Goal: Transaction & Acquisition: Purchase product/service

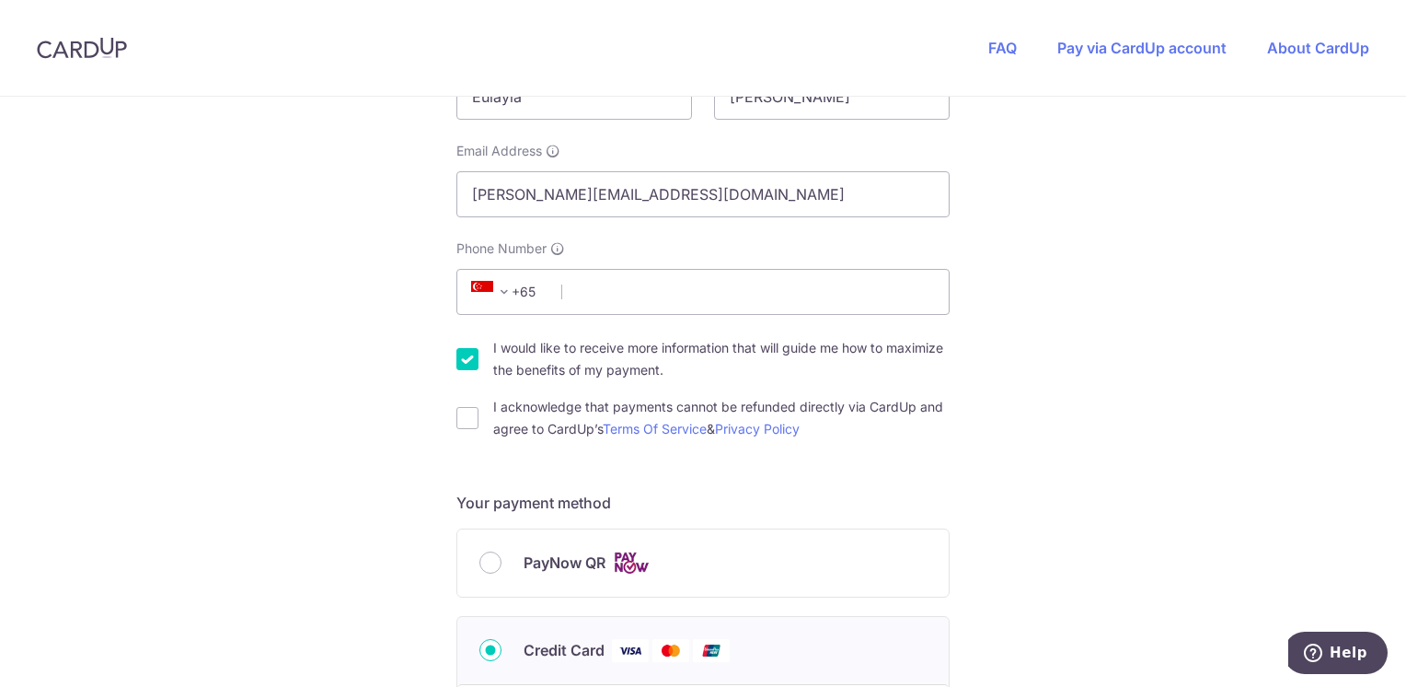
scroll to position [460, 0]
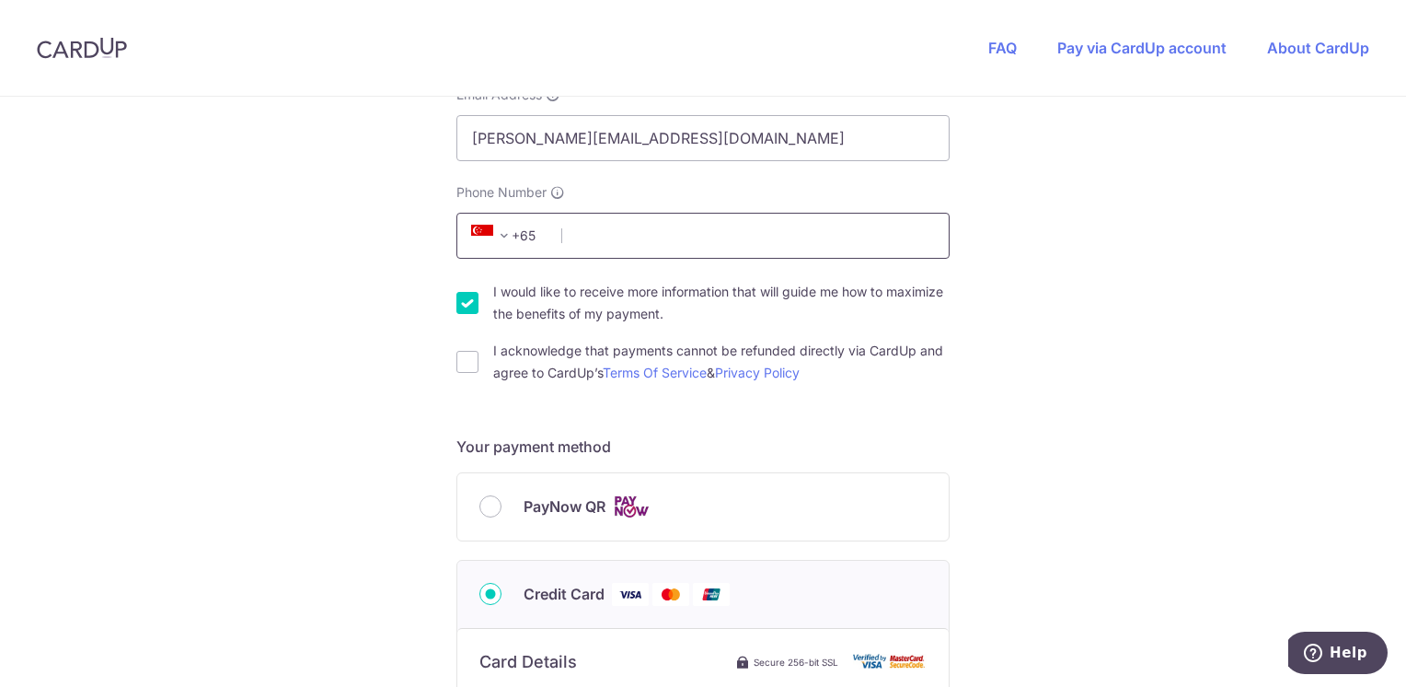
click at [654, 246] on input "Phone Number" at bounding box center [703, 236] width 493 height 46
type input "98620466"
select select "65"
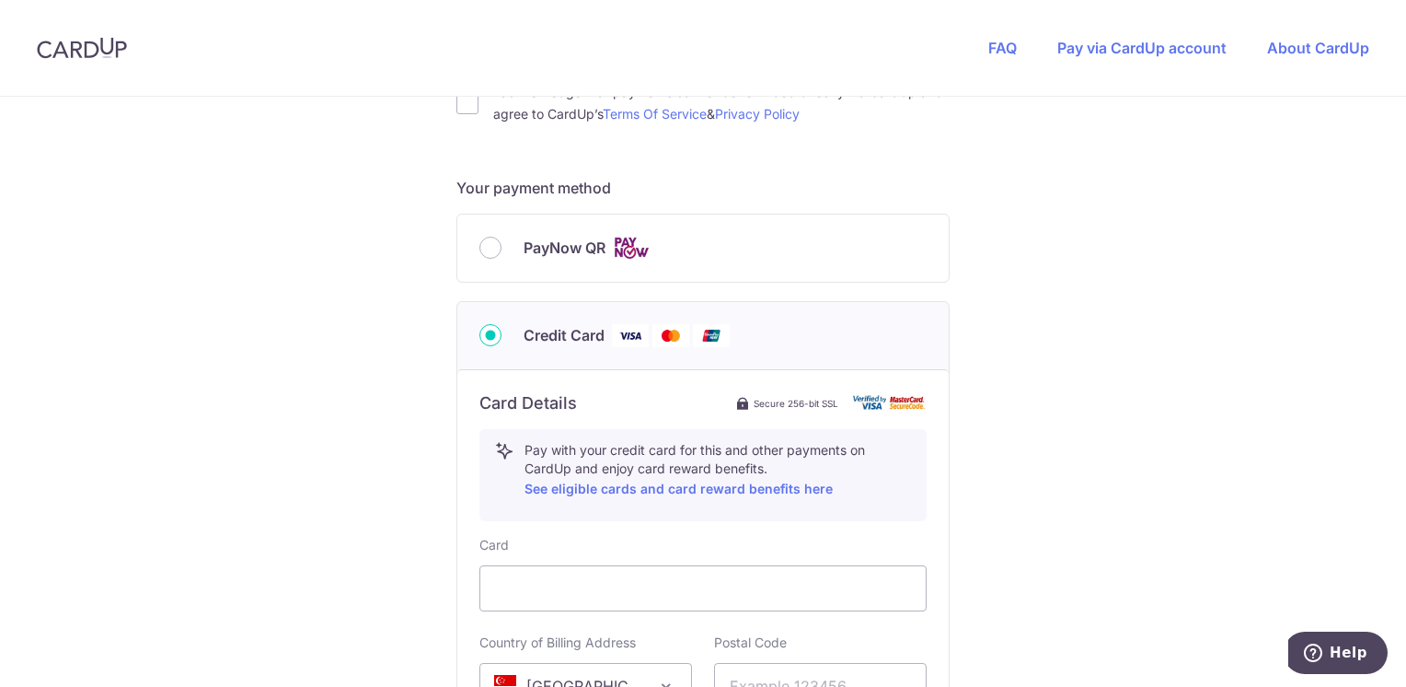
scroll to position [651, 0]
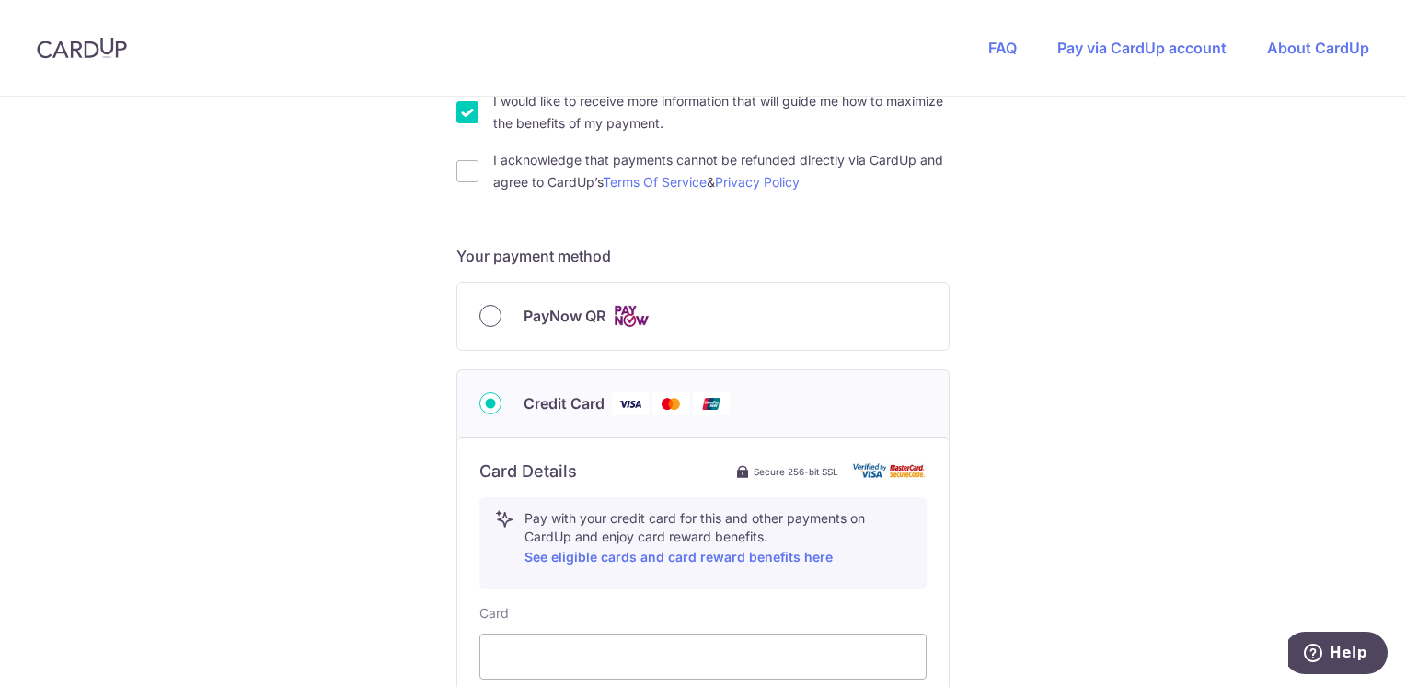
click at [486, 307] on input "PayNow QR" at bounding box center [491, 316] width 22 height 22
radio input "true"
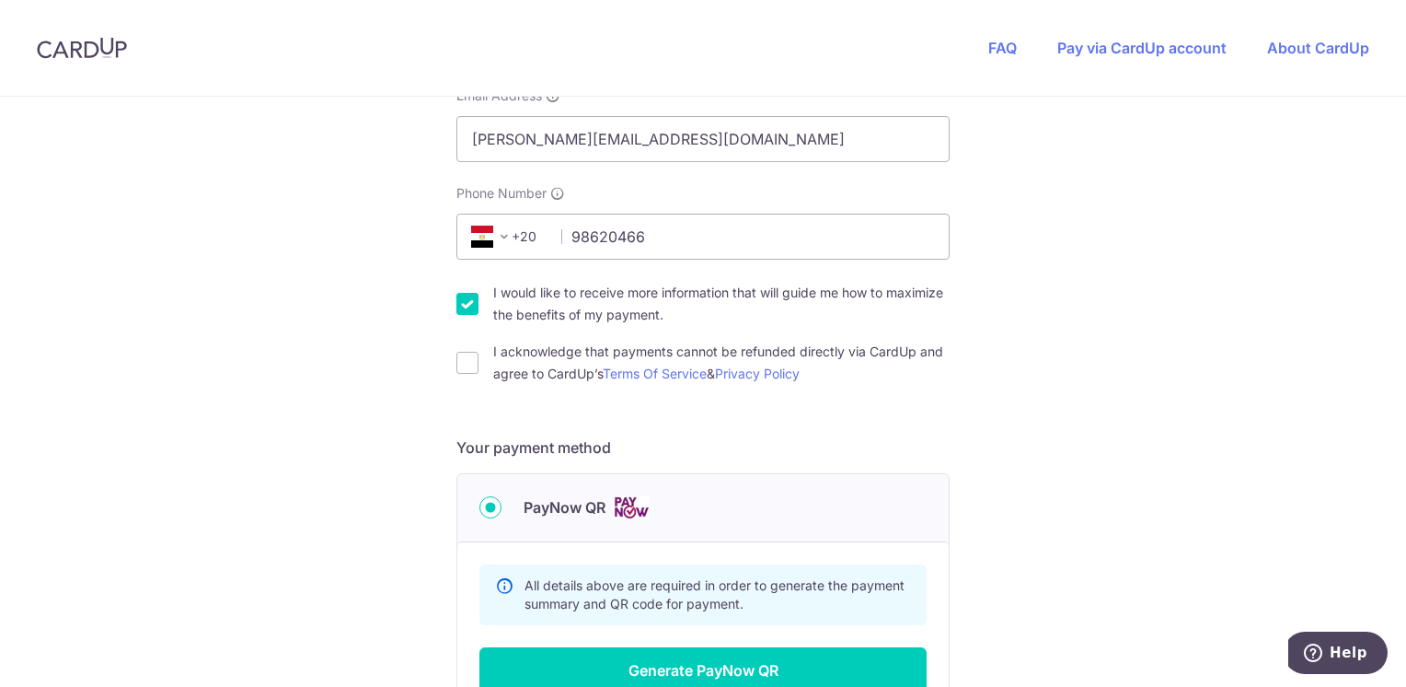
scroll to position [460, 0]
click at [460, 299] on input "I would like to receive more information that will guide me how to maximize the…" at bounding box center [468, 303] width 22 height 22
checkbox input "false"
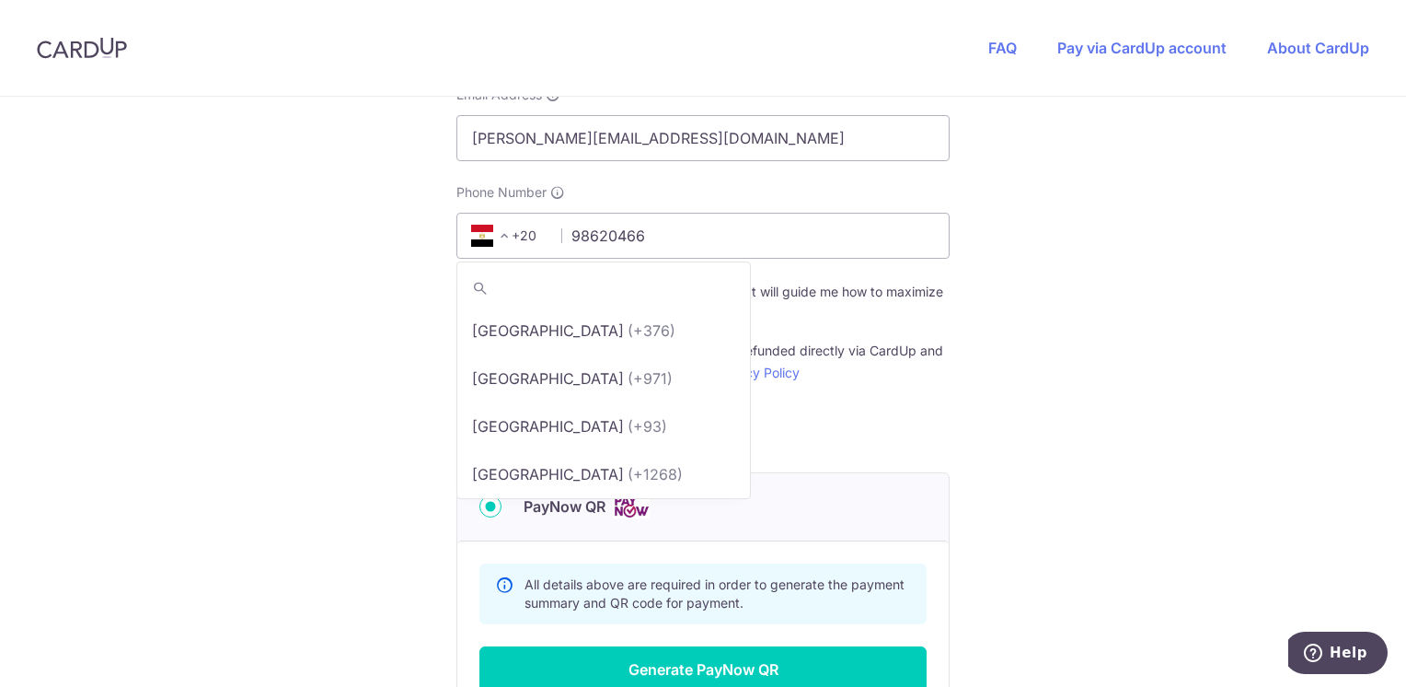
click at [498, 228] on span at bounding box center [504, 236] width 22 height 22
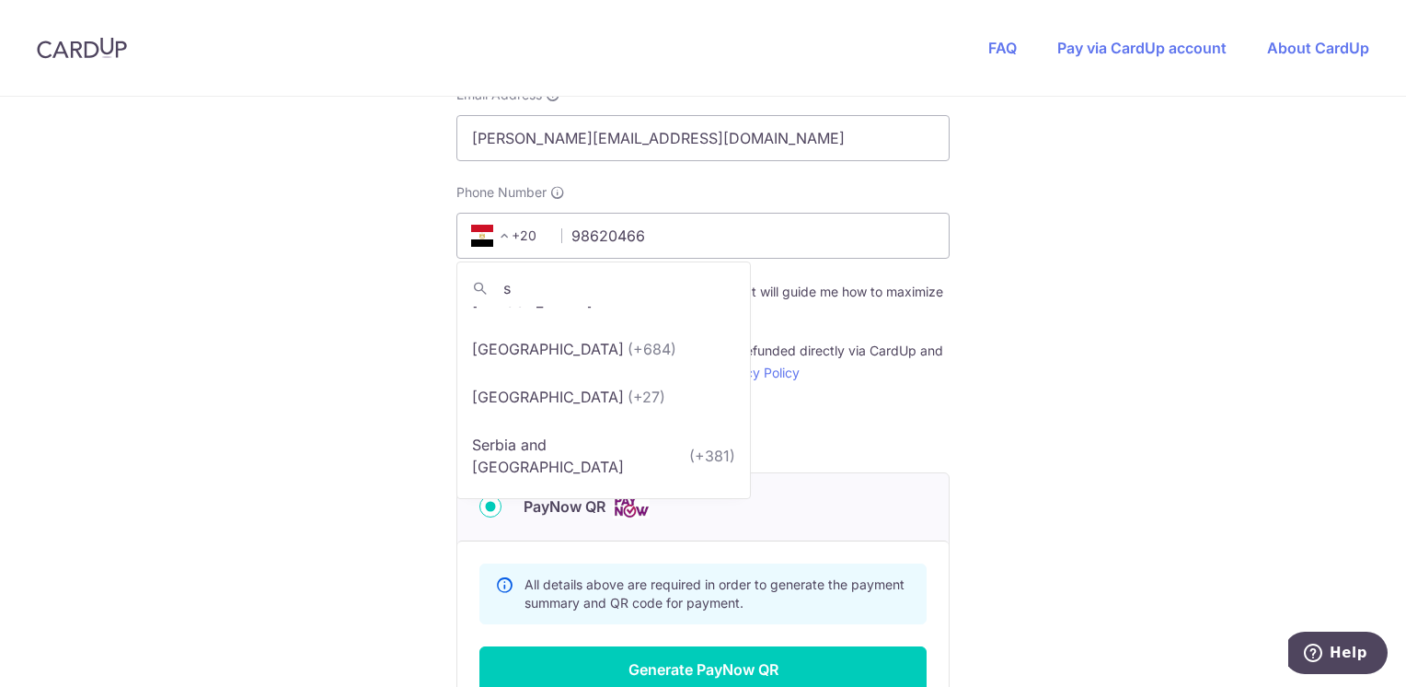
scroll to position [0, 0]
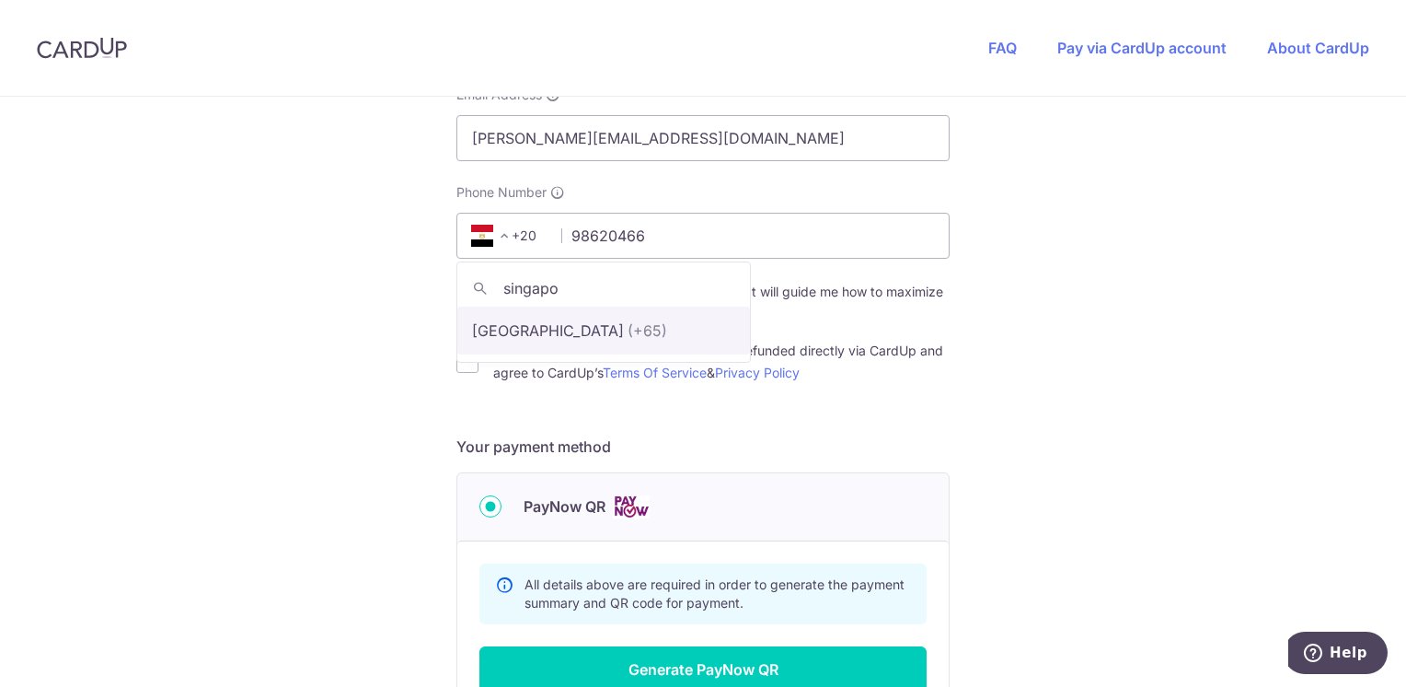
type input "singapo"
select select "199"
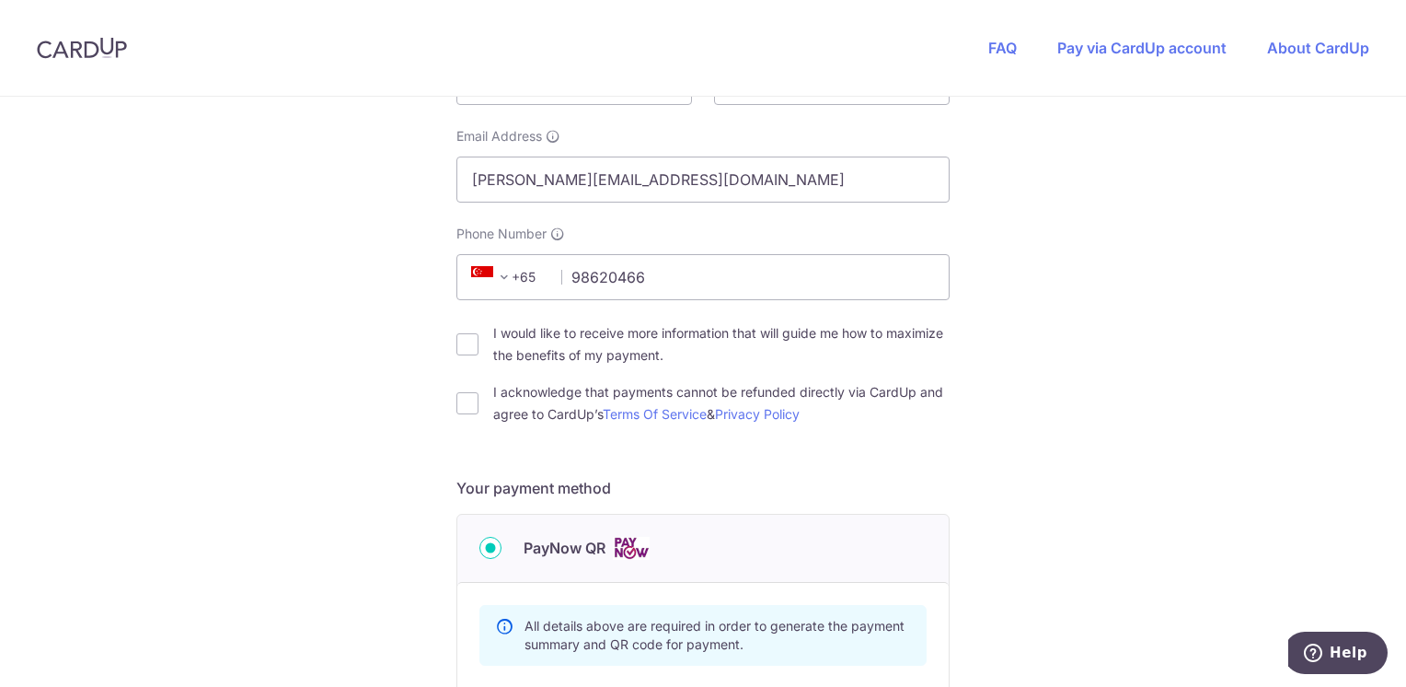
scroll to position [276, 0]
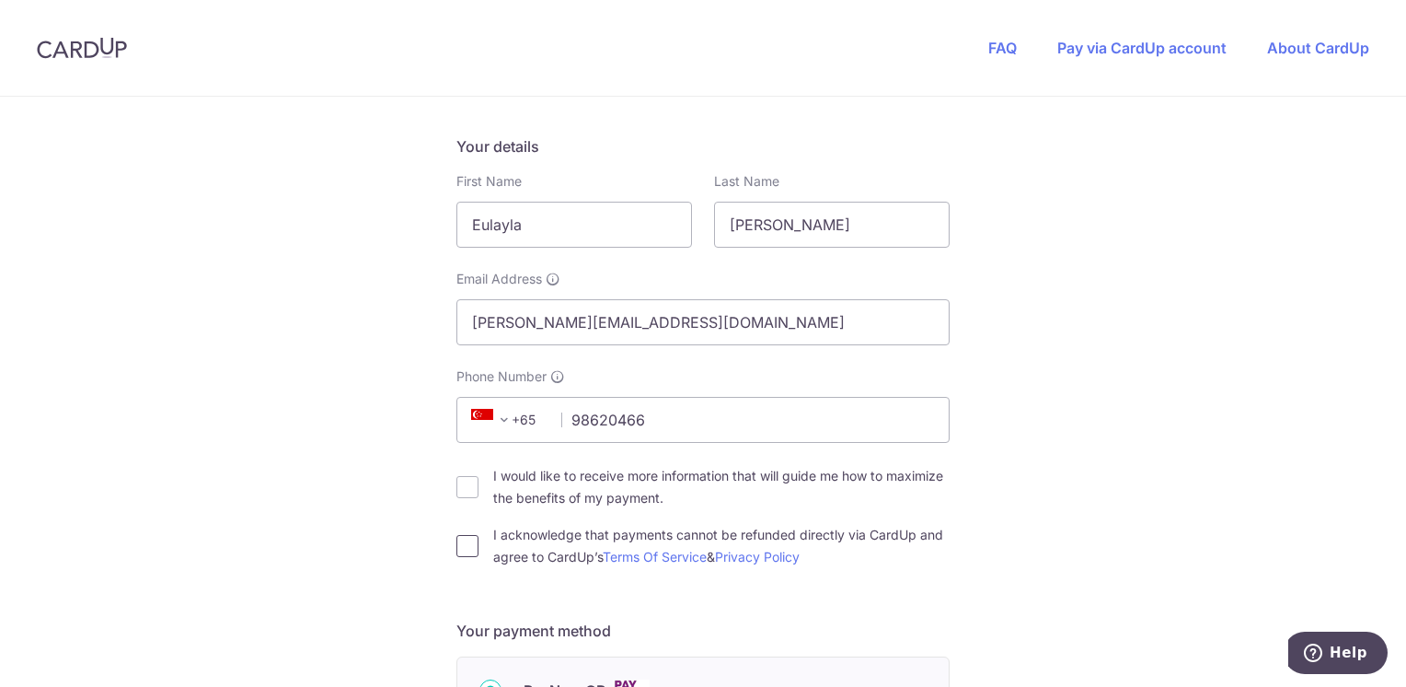
click at [461, 550] on input "I acknowledge that payments cannot be refunded directly via CardUp and agree to…" at bounding box center [468, 546] width 22 height 22
checkbox input "true"
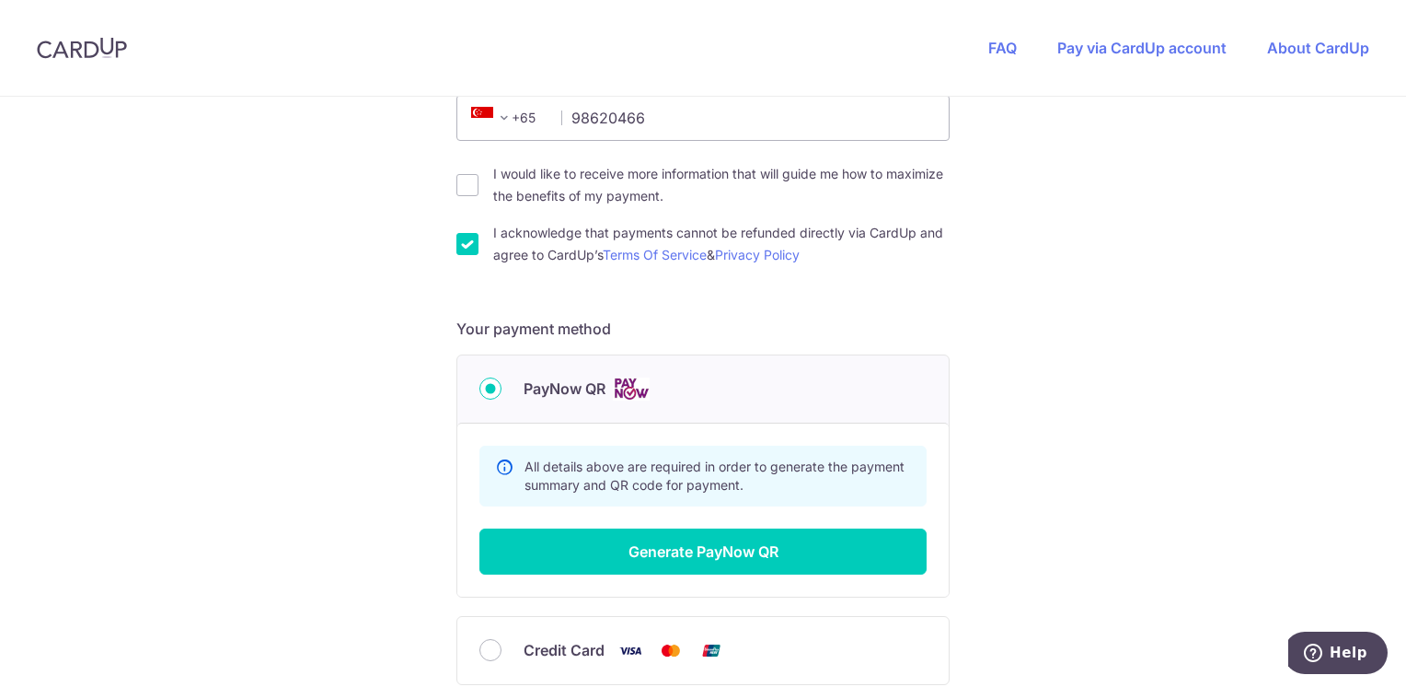
scroll to position [644, 0]
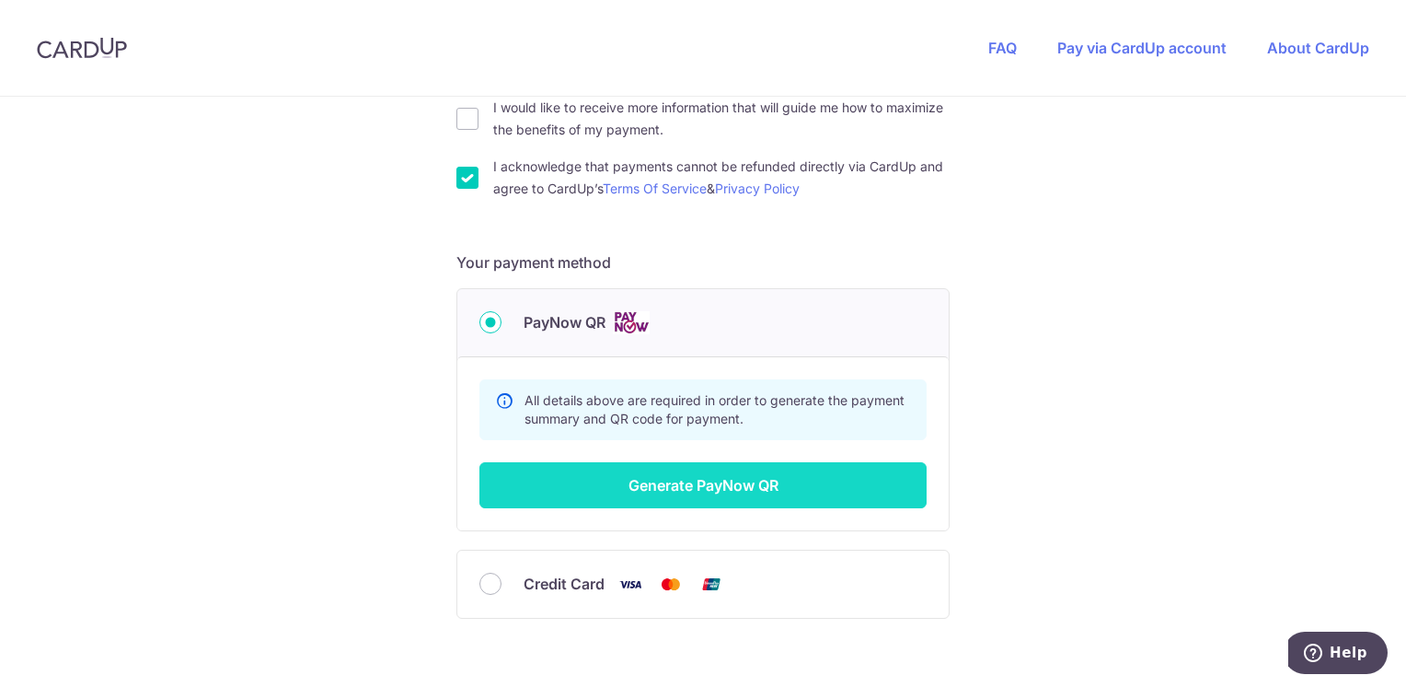
click at [714, 483] on button "Generate PayNow QR" at bounding box center [703, 485] width 447 height 46
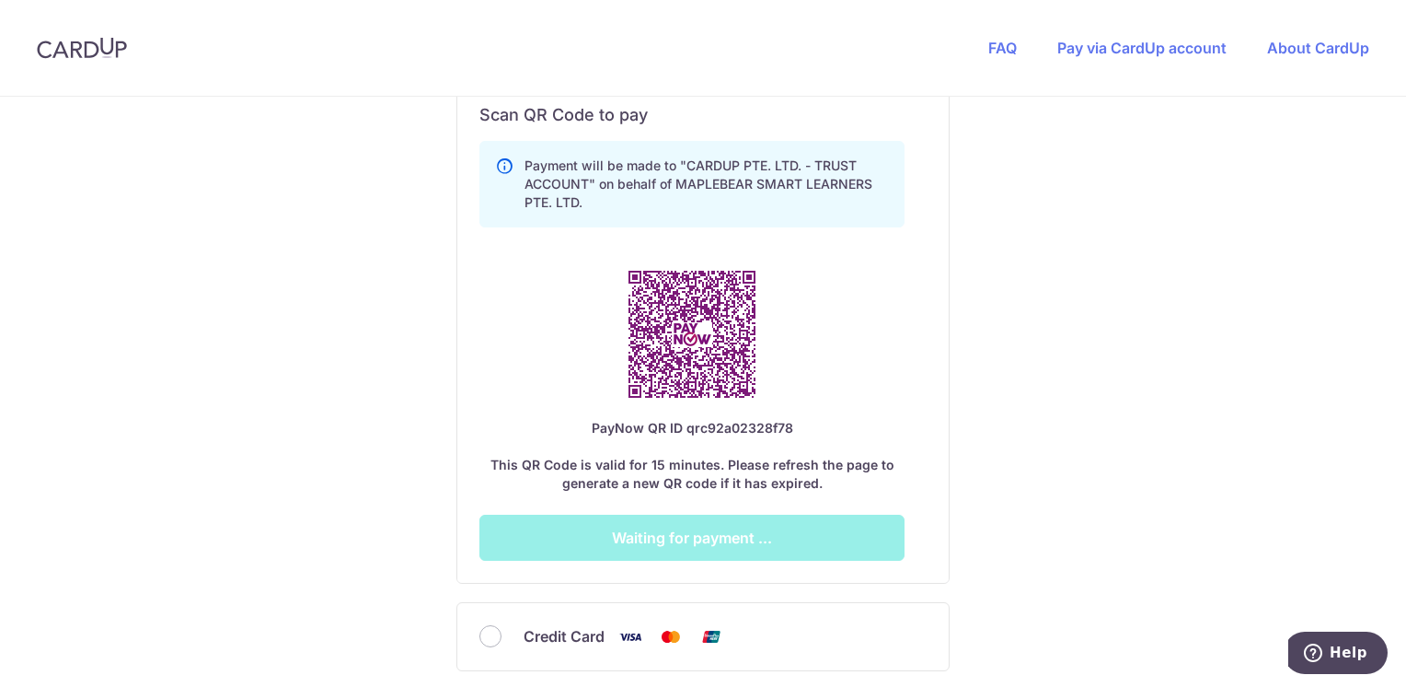
scroll to position [999, 0]
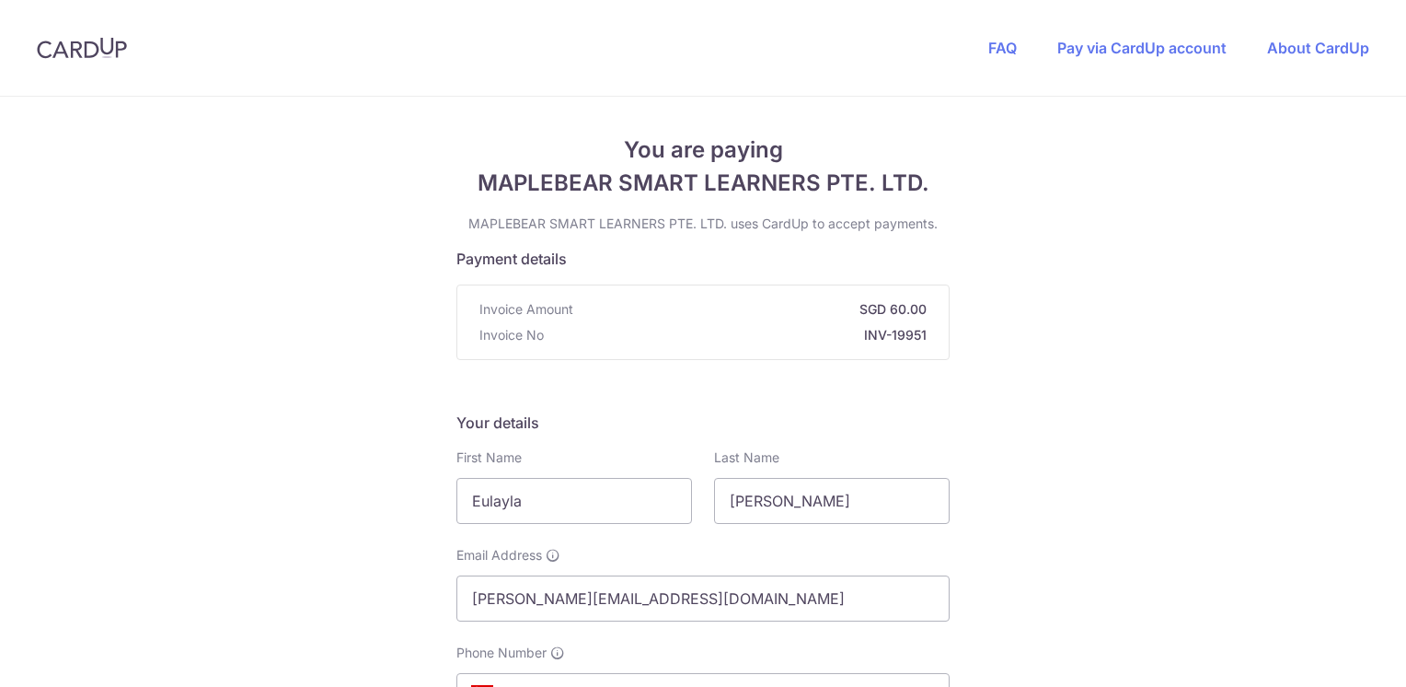
scroll to position [460, 0]
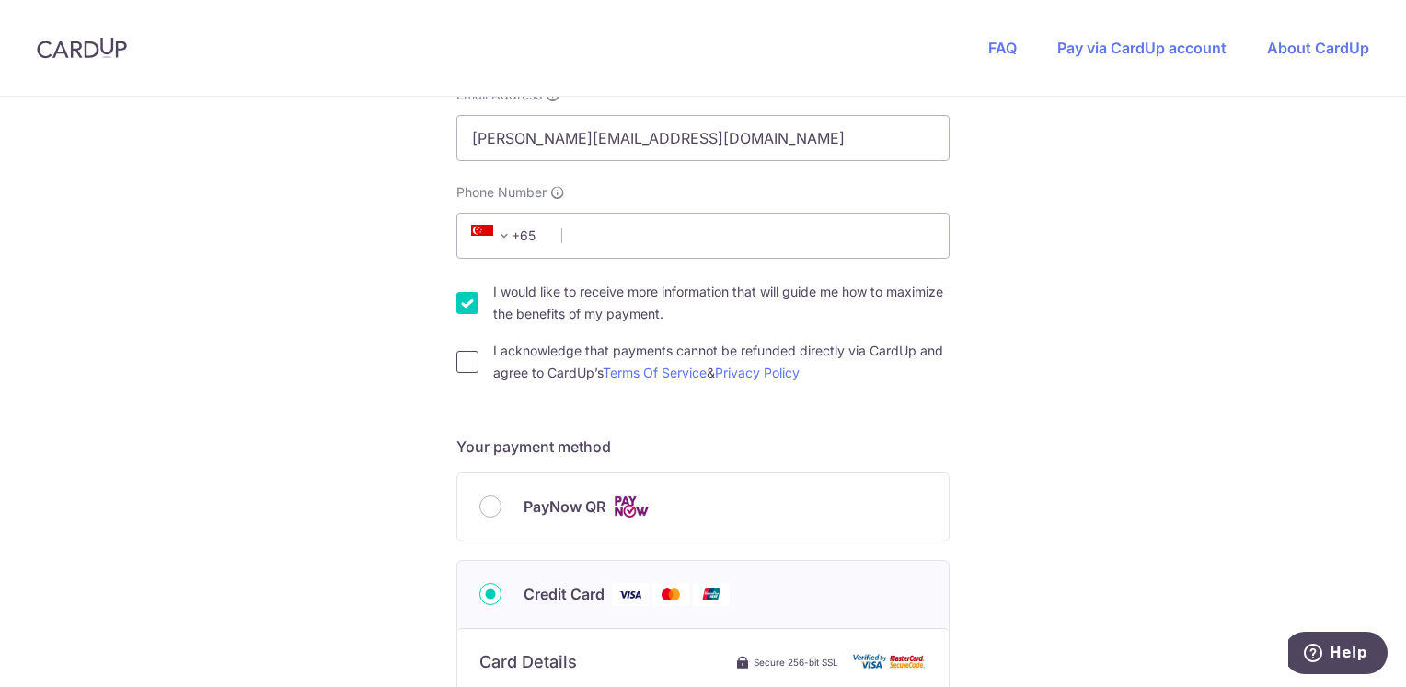
click at [457, 362] on input "I acknowledge that payments cannot be refunded directly via CardUp and agree to…" at bounding box center [468, 362] width 22 height 22
checkbox input "true"
click at [604, 230] on input "Phone Number" at bounding box center [703, 236] width 493 height 46
type input "98620466"
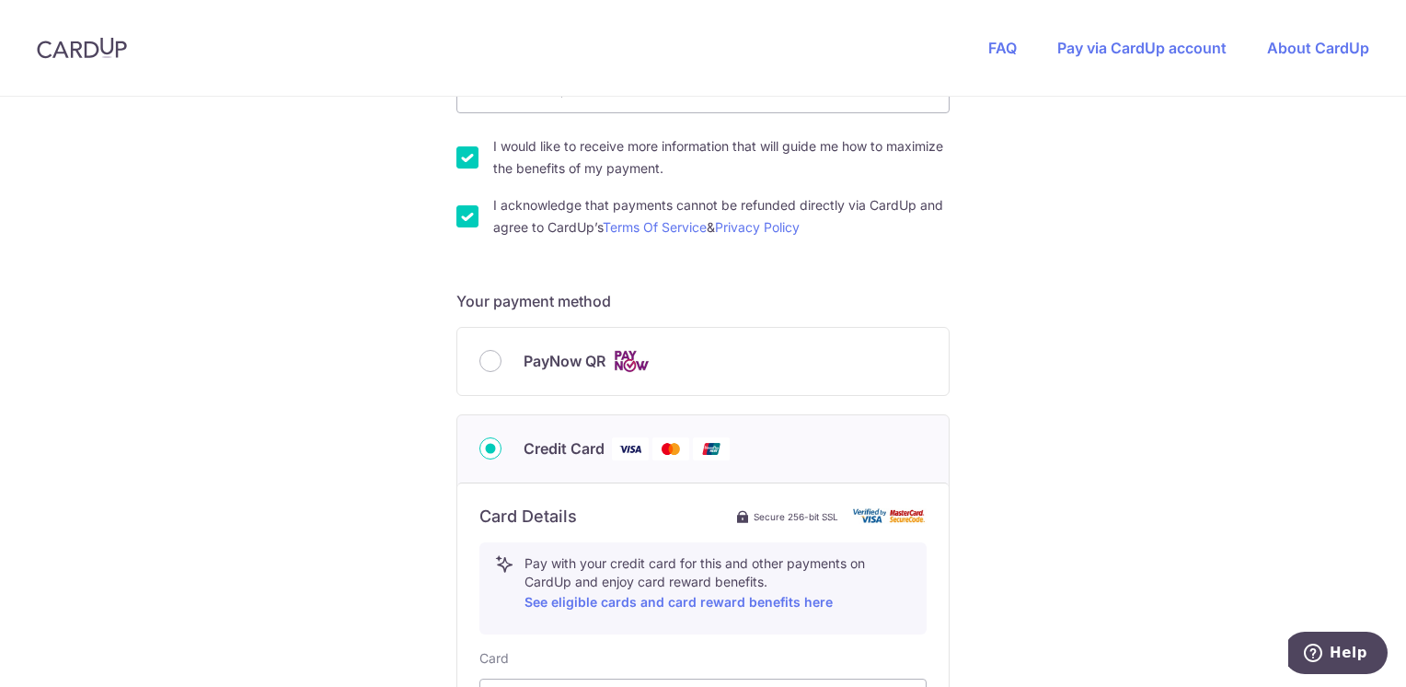
scroll to position [559, 0]
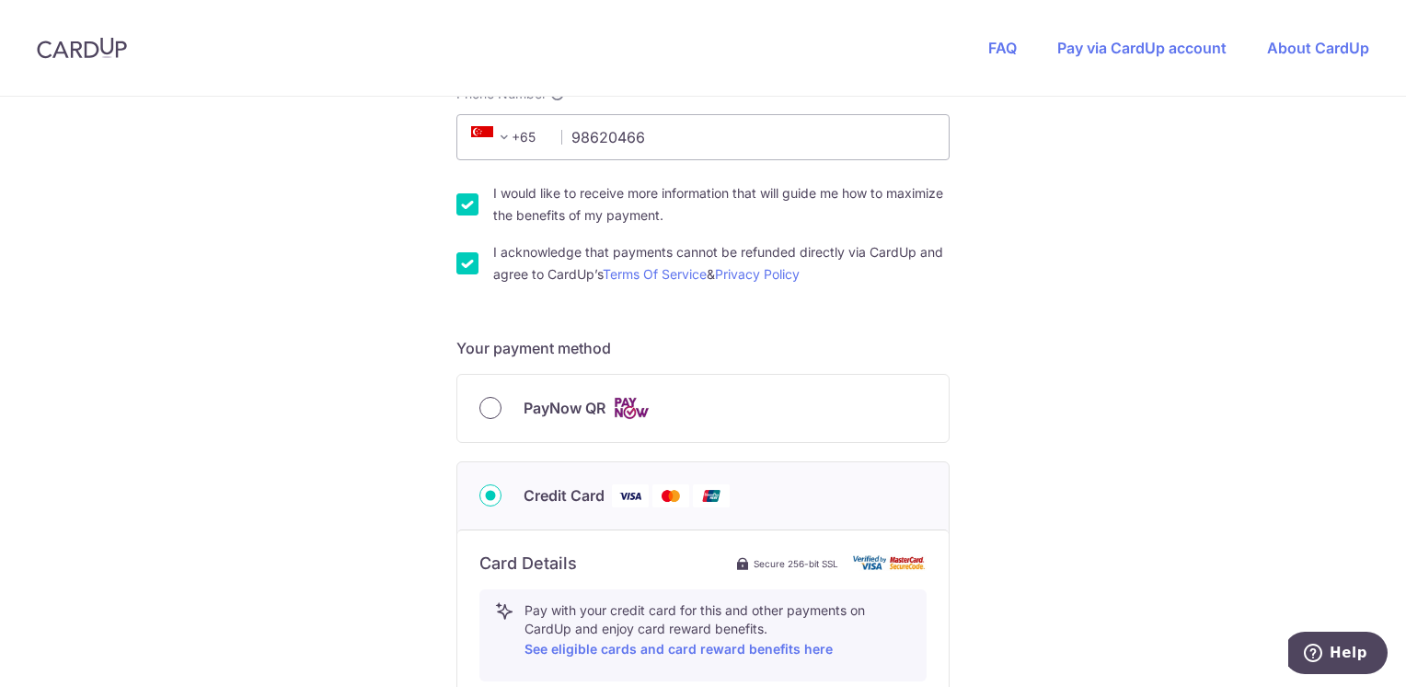
click at [480, 405] on input "PayNow QR" at bounding box center [491, 408] width 22 height 22
radio input "true"
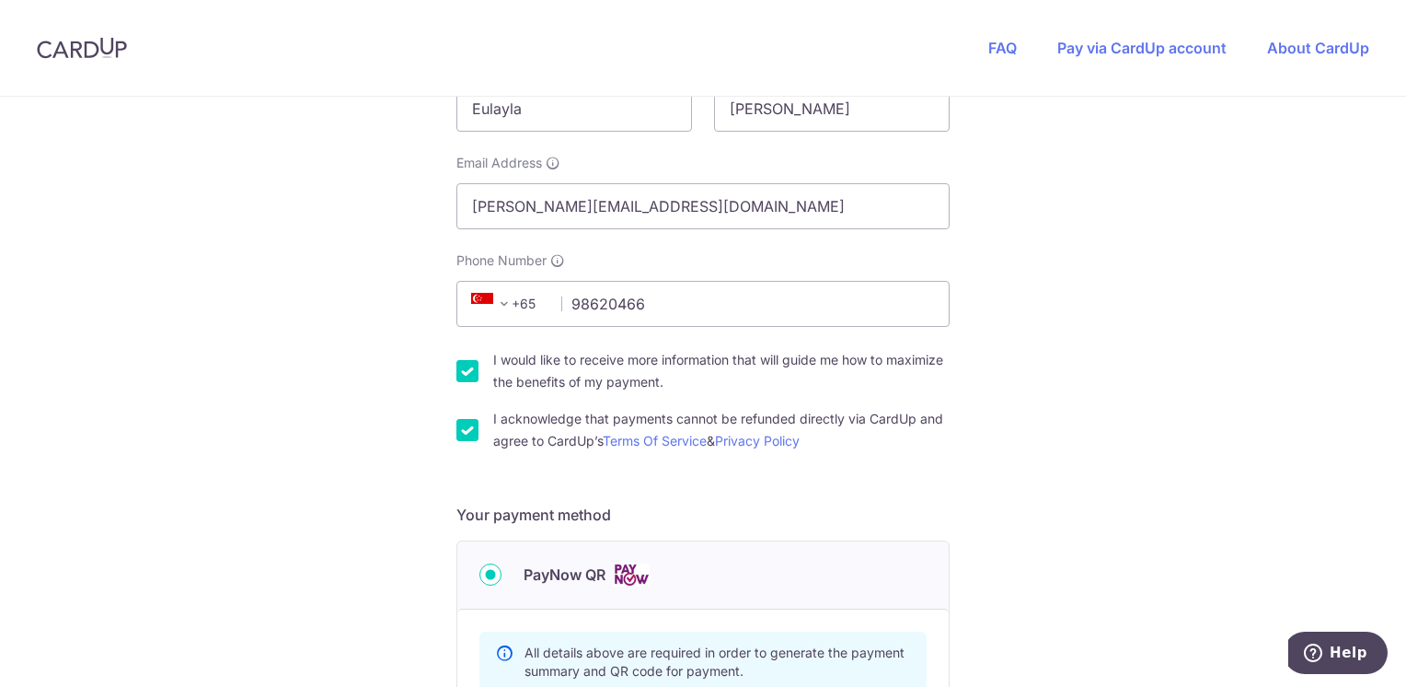
scroll to position [375, 0]
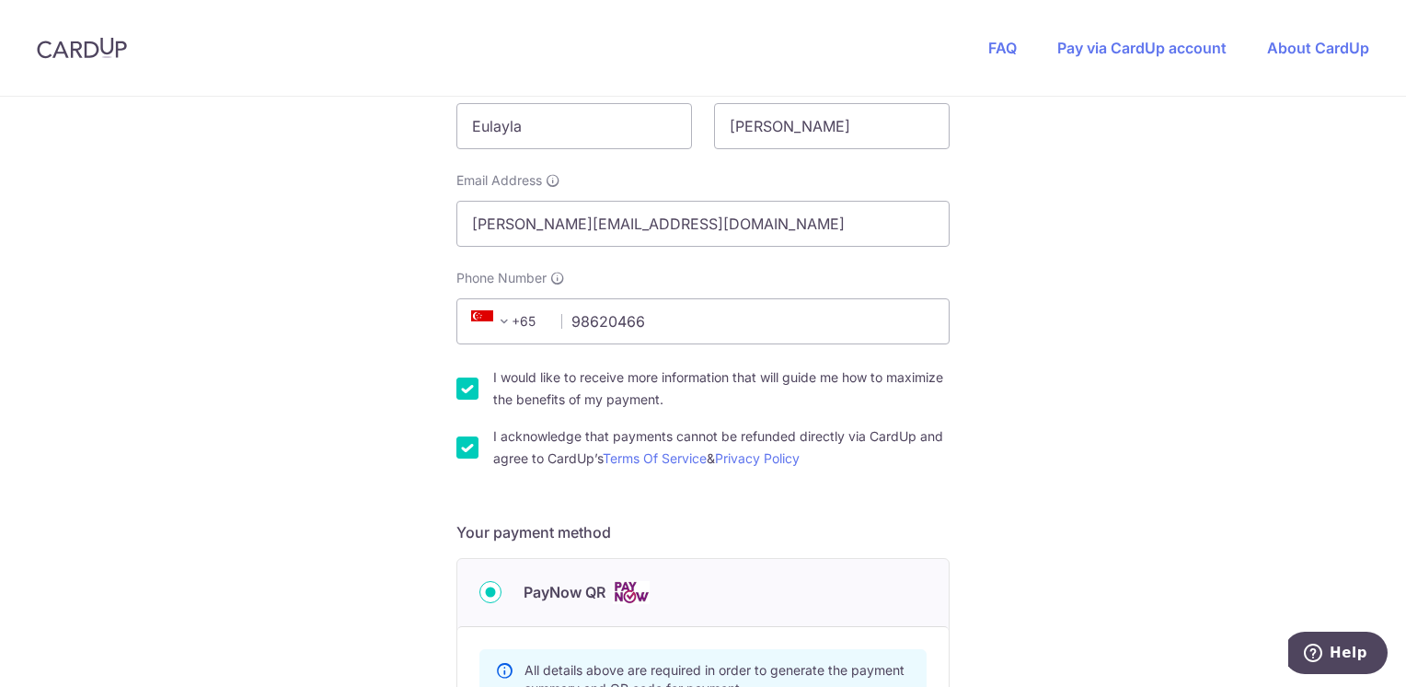
click at [457, 385] on input "I would like to receive more information that will guide me how to maximize the…" at bounding box center [468, 388] width 22 height 22
checkbox input "false"
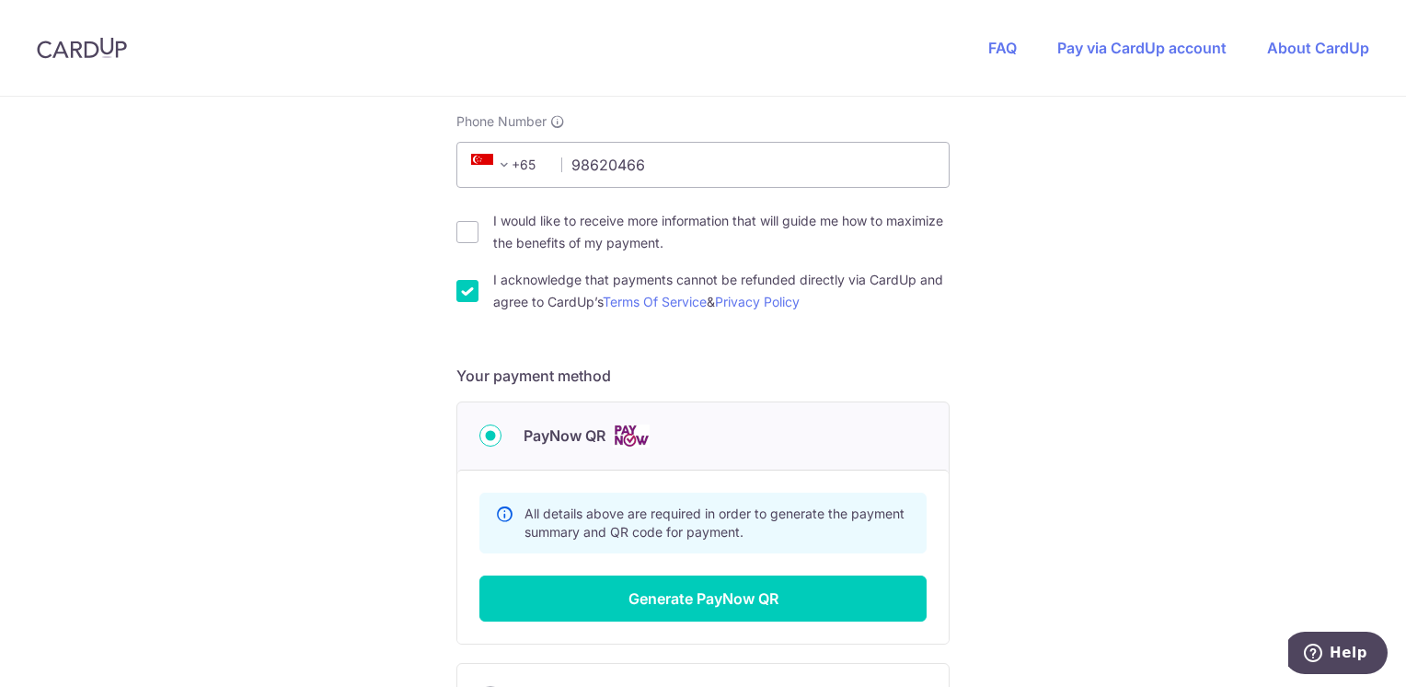
scroll to position [743, 0]
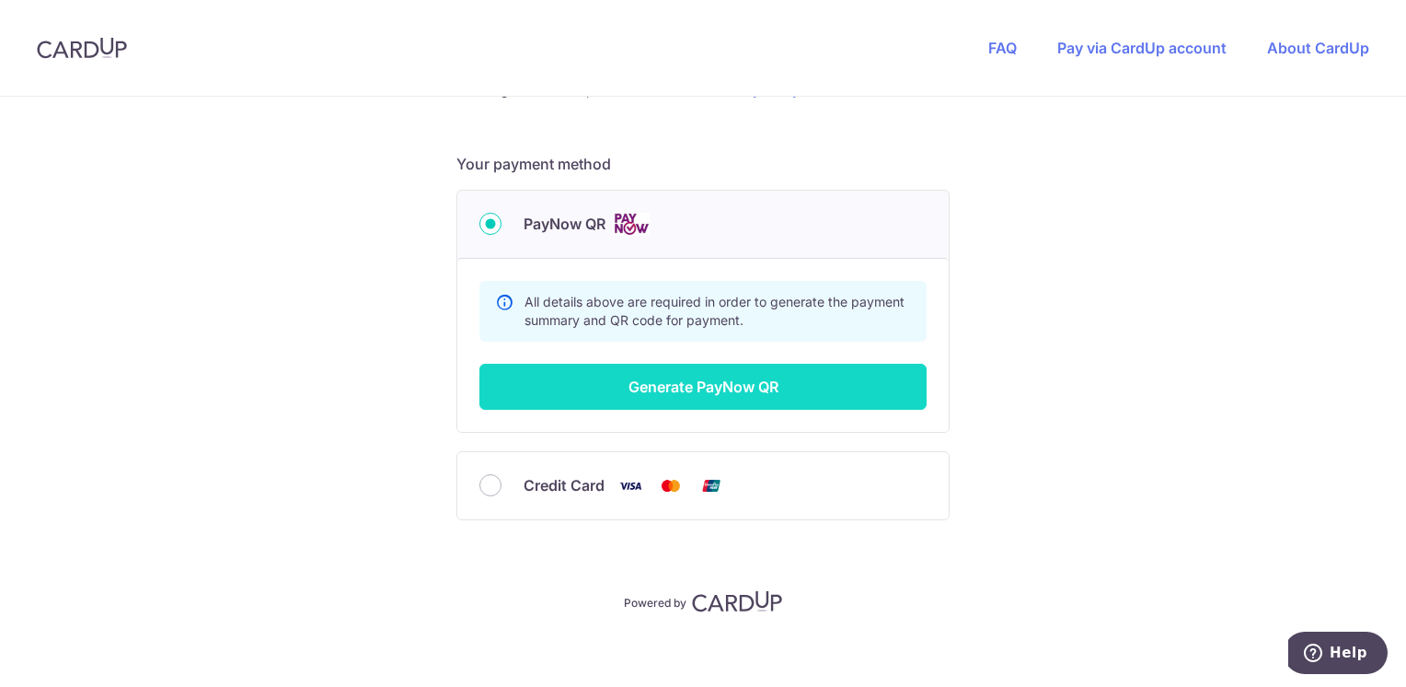
click at [688, 381] on button "Generate PayNow QR" at bounding box center [703, 387] width 447 height 46
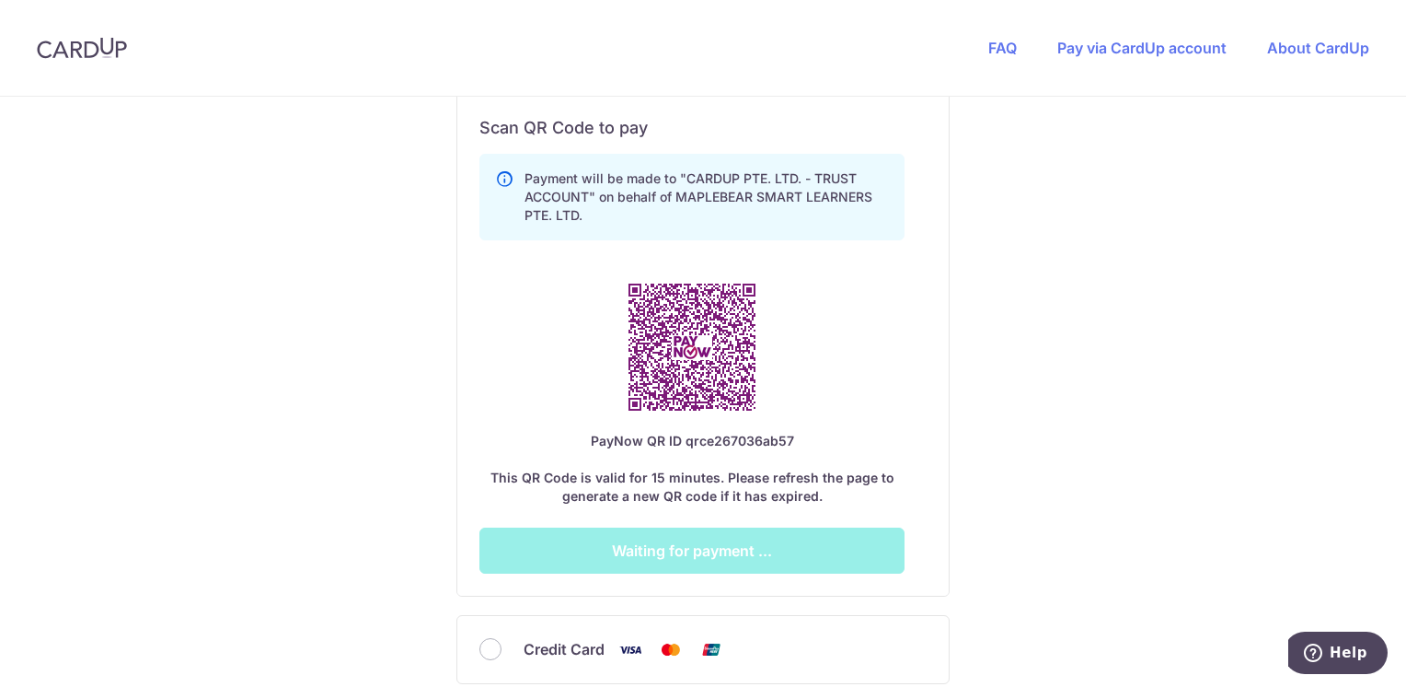
scroll to position [1111, 0]
